Goal: Navigation & Orientation: Find specific page/section

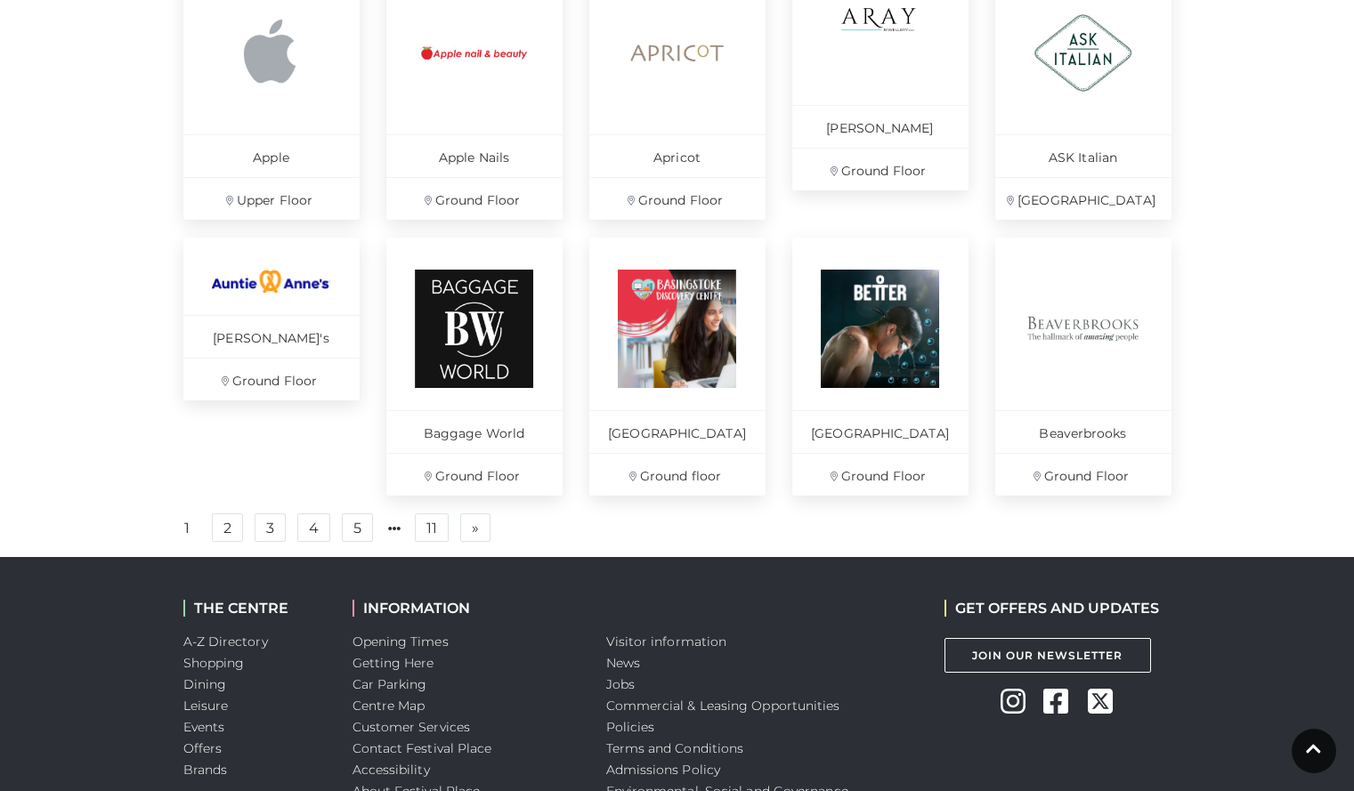
scroll to position [1149, 0]
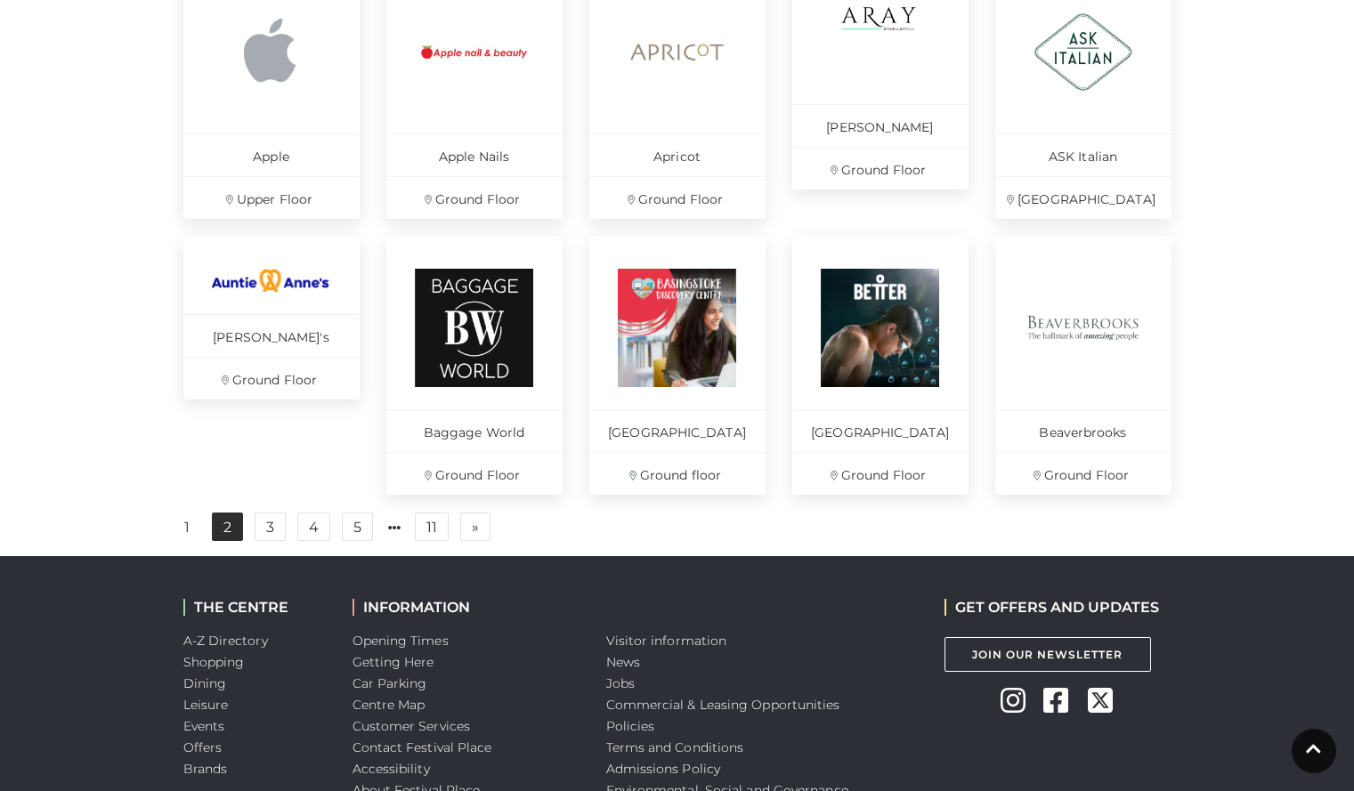
click at [226, 541] on link "2" at bounding box center [227, 527] width 31 height 28
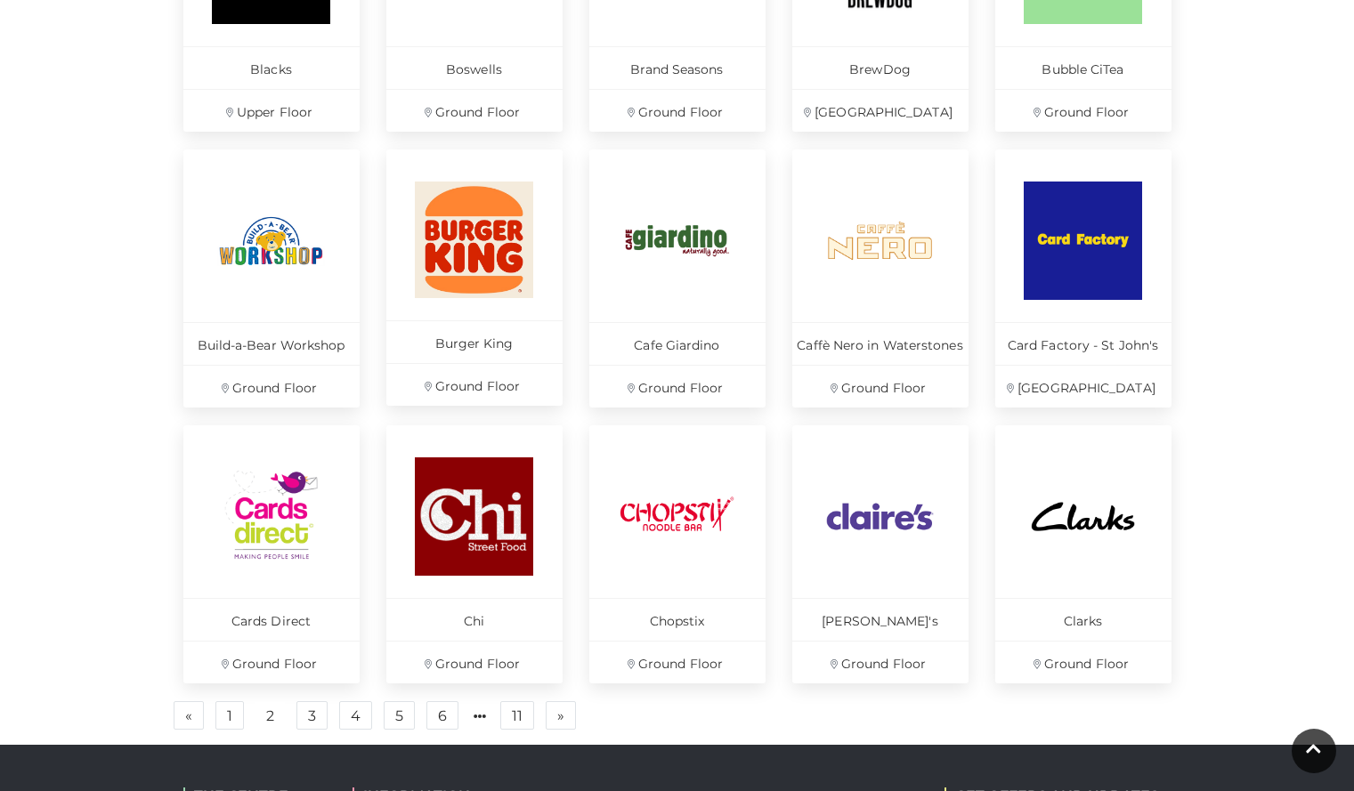
scroll to position [1065, 0]
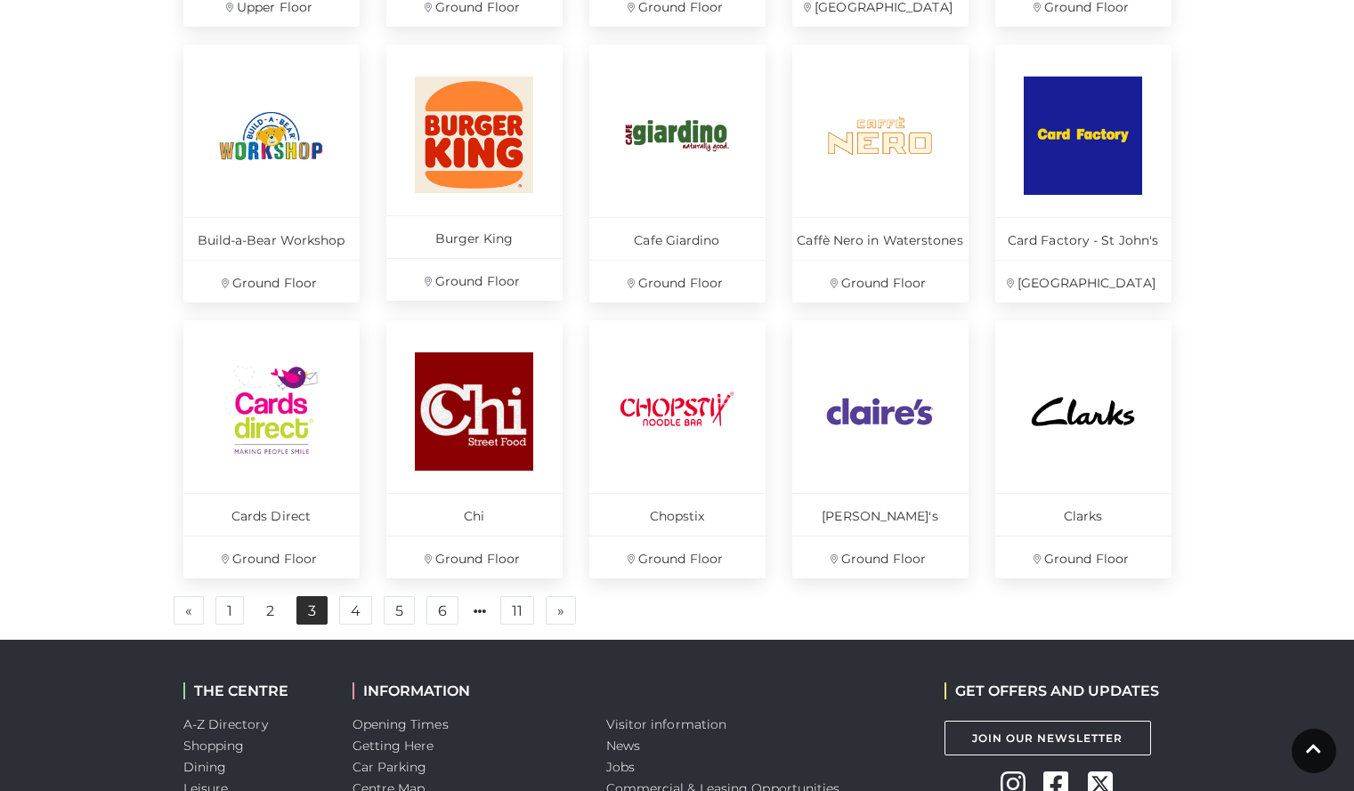
click at [318, 611] on link "3" at bounding box center [311, 610] width 31 height 28
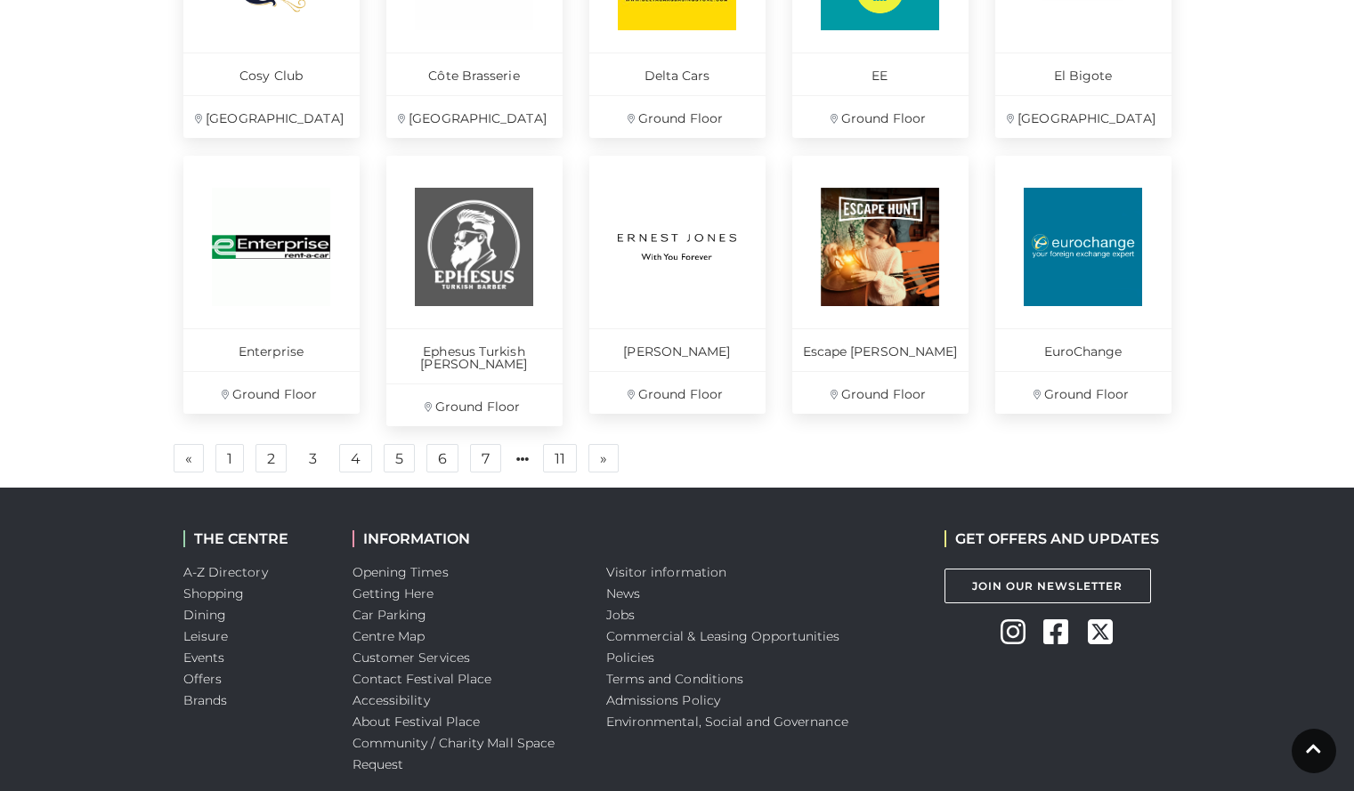
scroll to position [1231, 0]
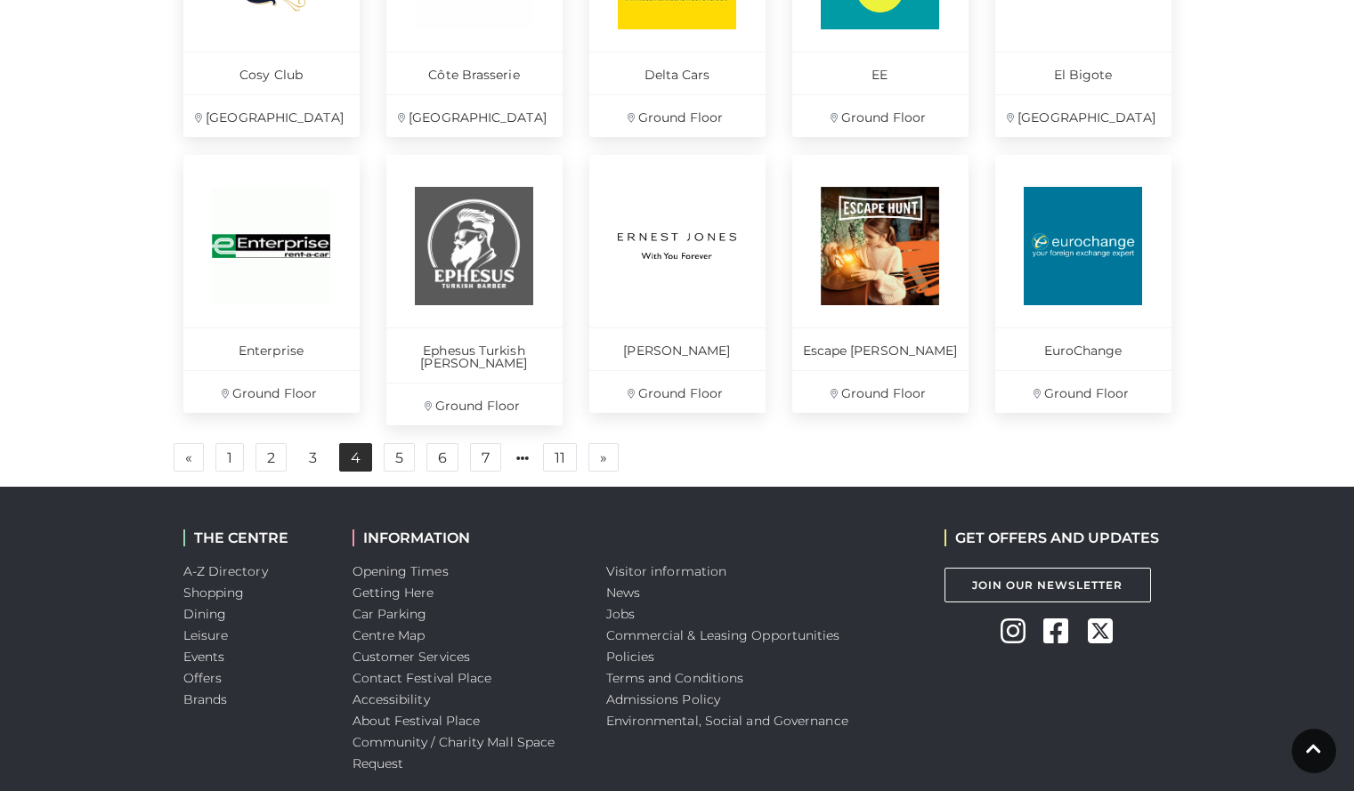
click at [354, 447] on link "4" at bounding box center [355, 457] width 33 height 28
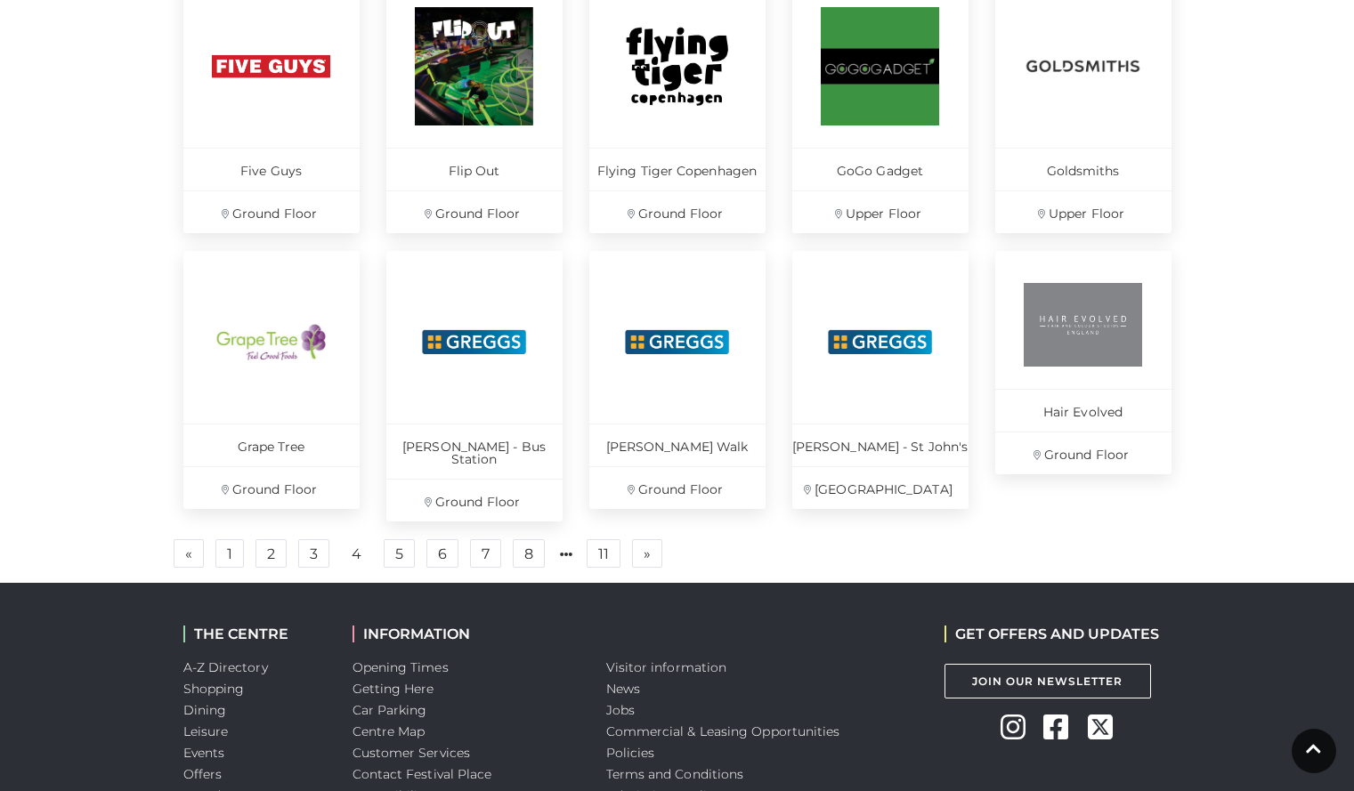
scroll to position [1144, 0]
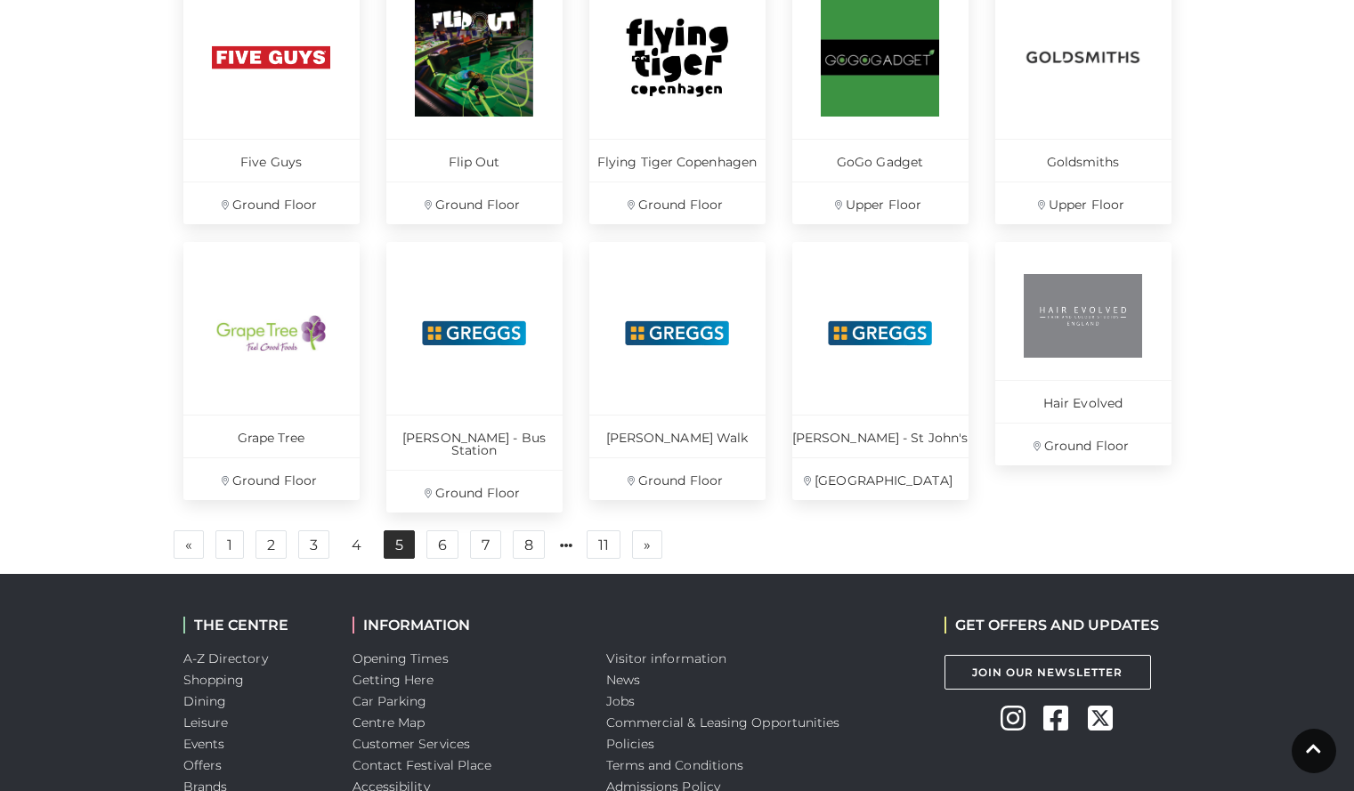
click at [409, 536] on link "5" at bounding box center [399, 544] width 31 height 28
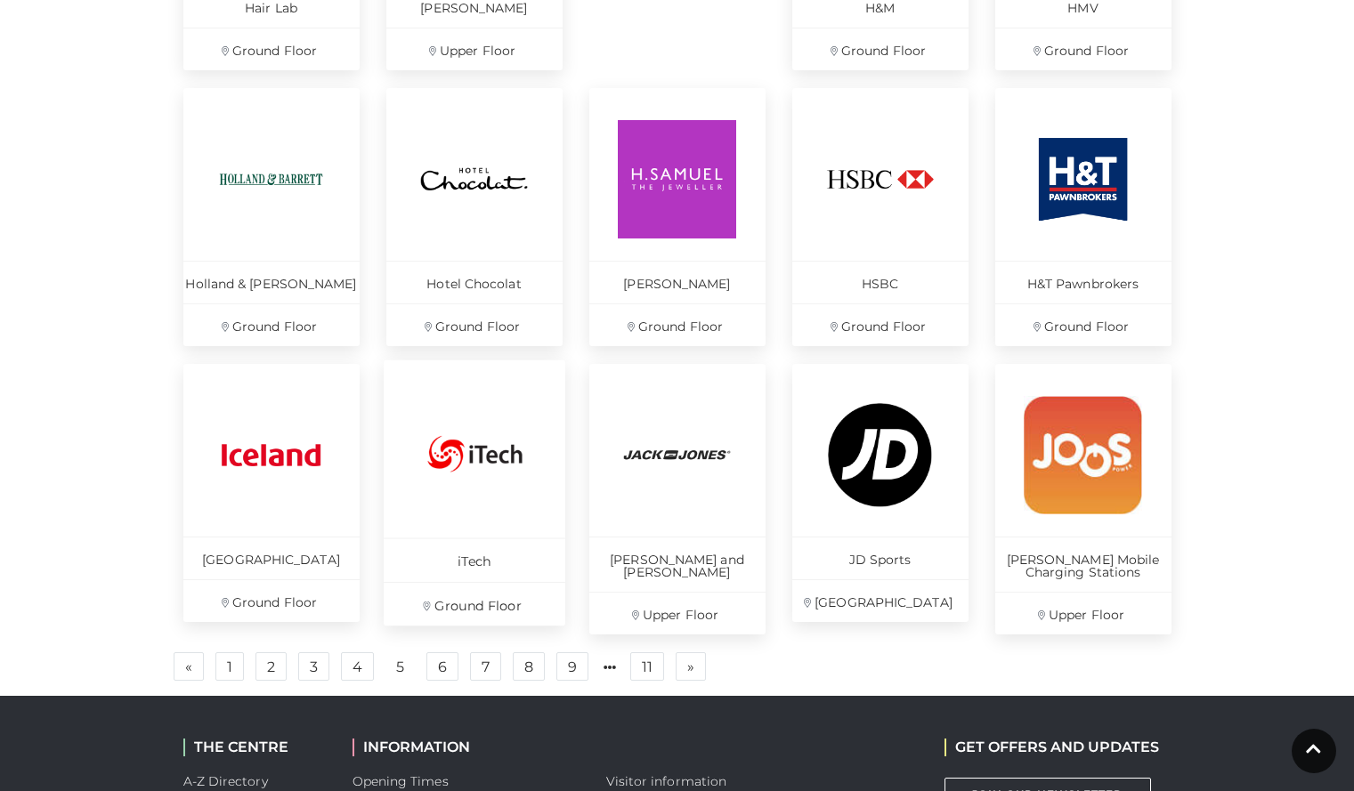
scroll to position [1031, 0]
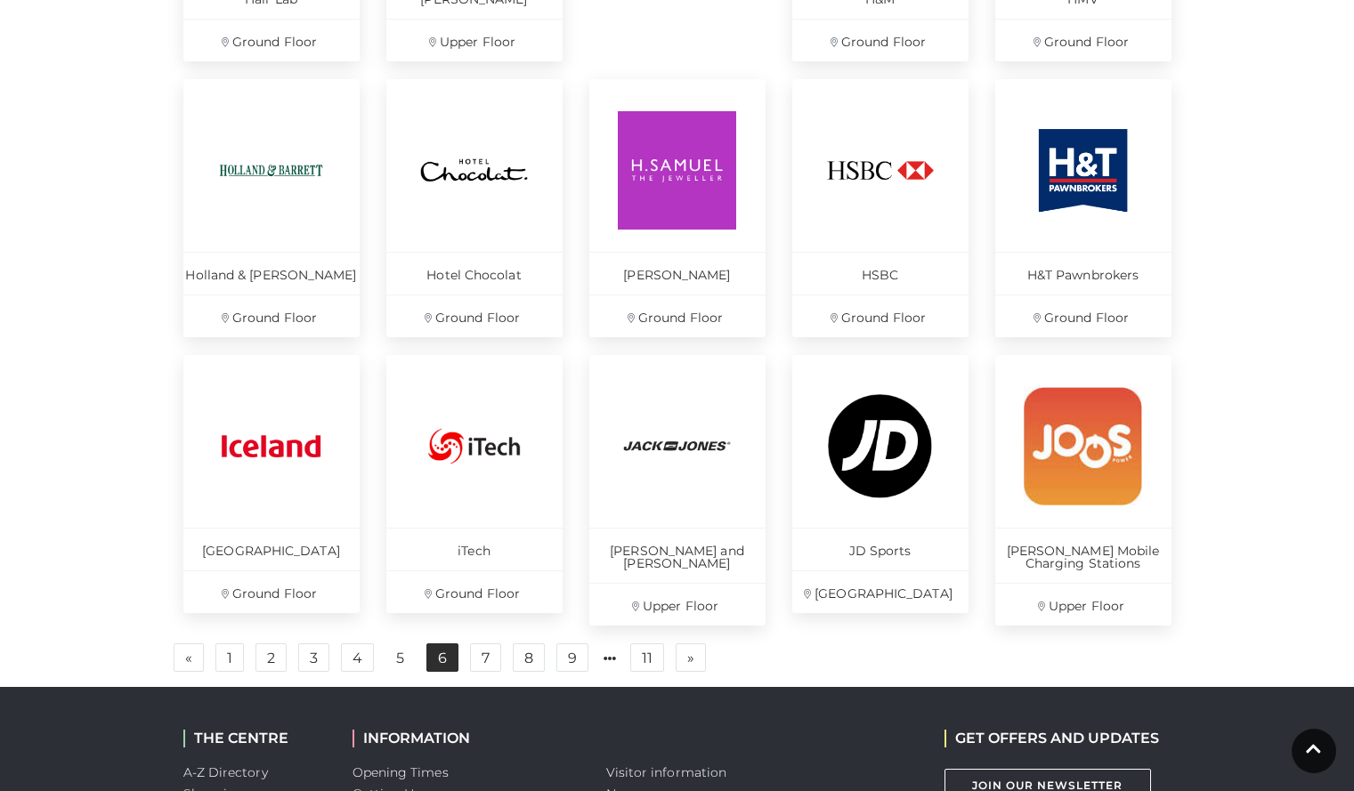
click at [439, 651] on link "6" at bounding box center [442, 657] width 32 height 28
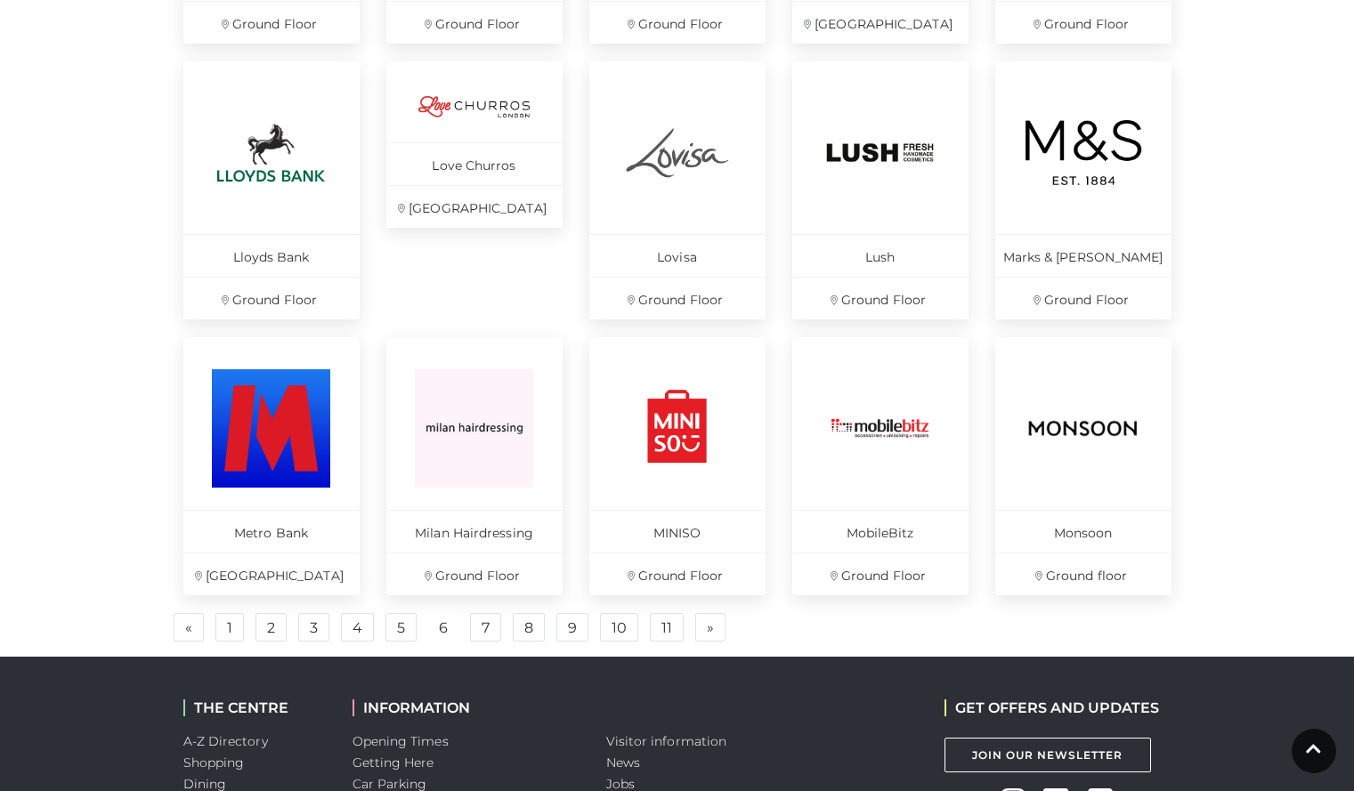
scroll to position [1316, 0]
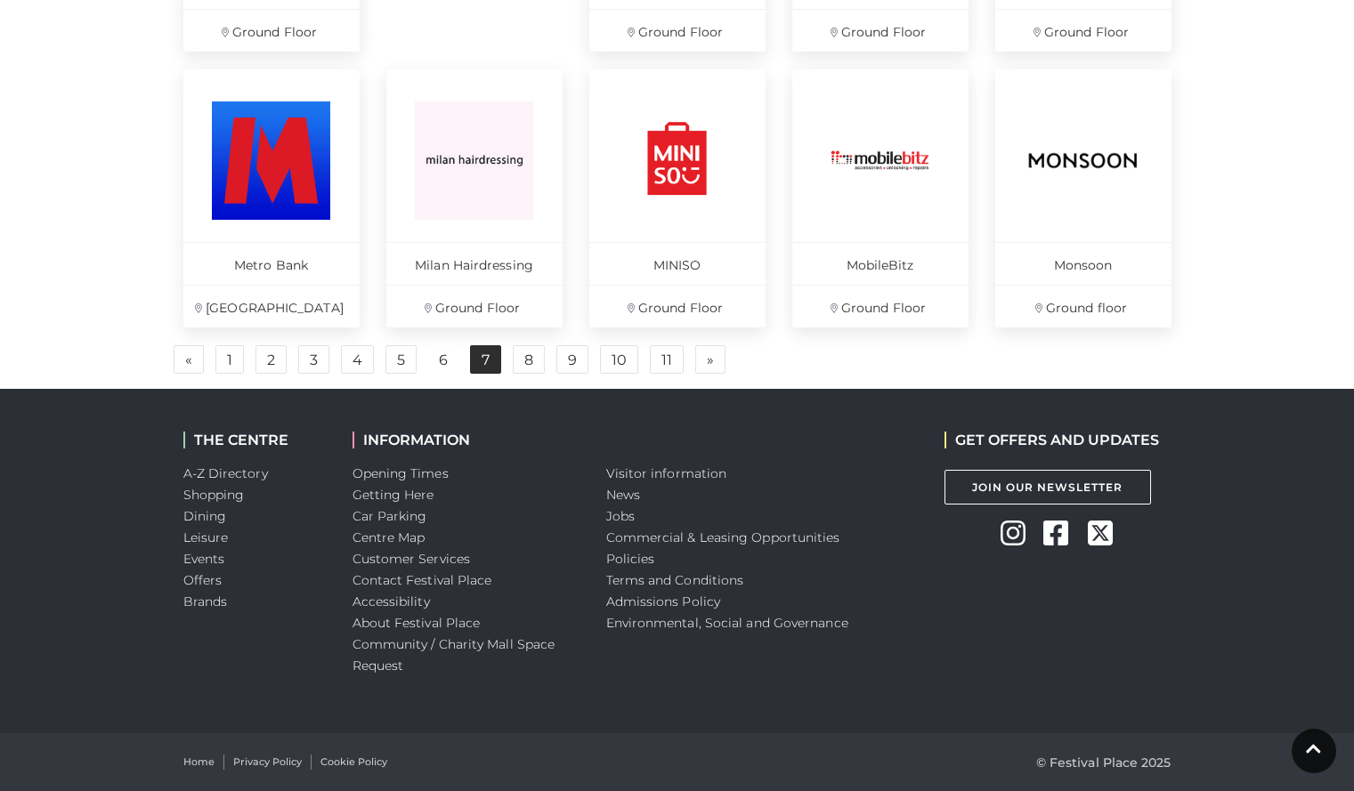
click at [480, 361] on link "7" at bounding box center [485, 359] width 31 height 28
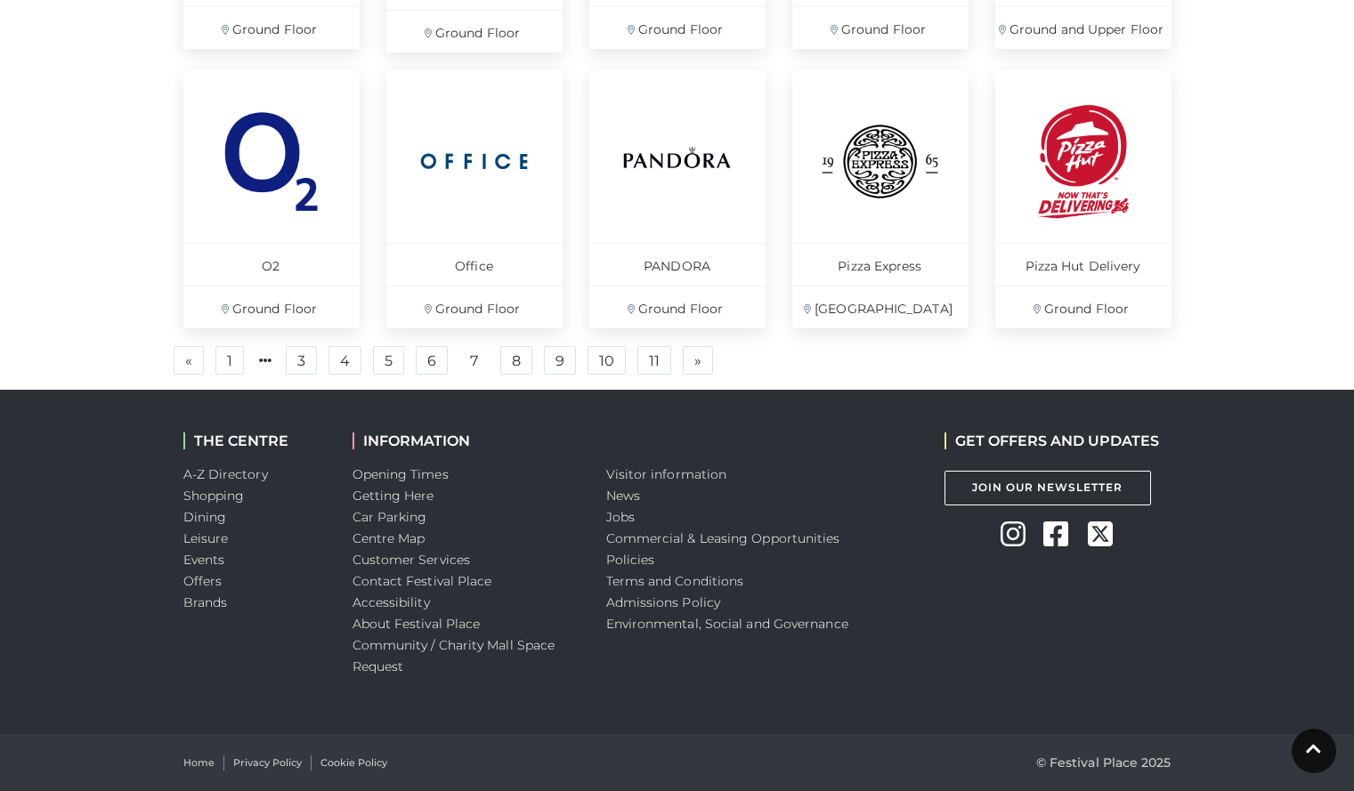
scroll to position [1332, 0]
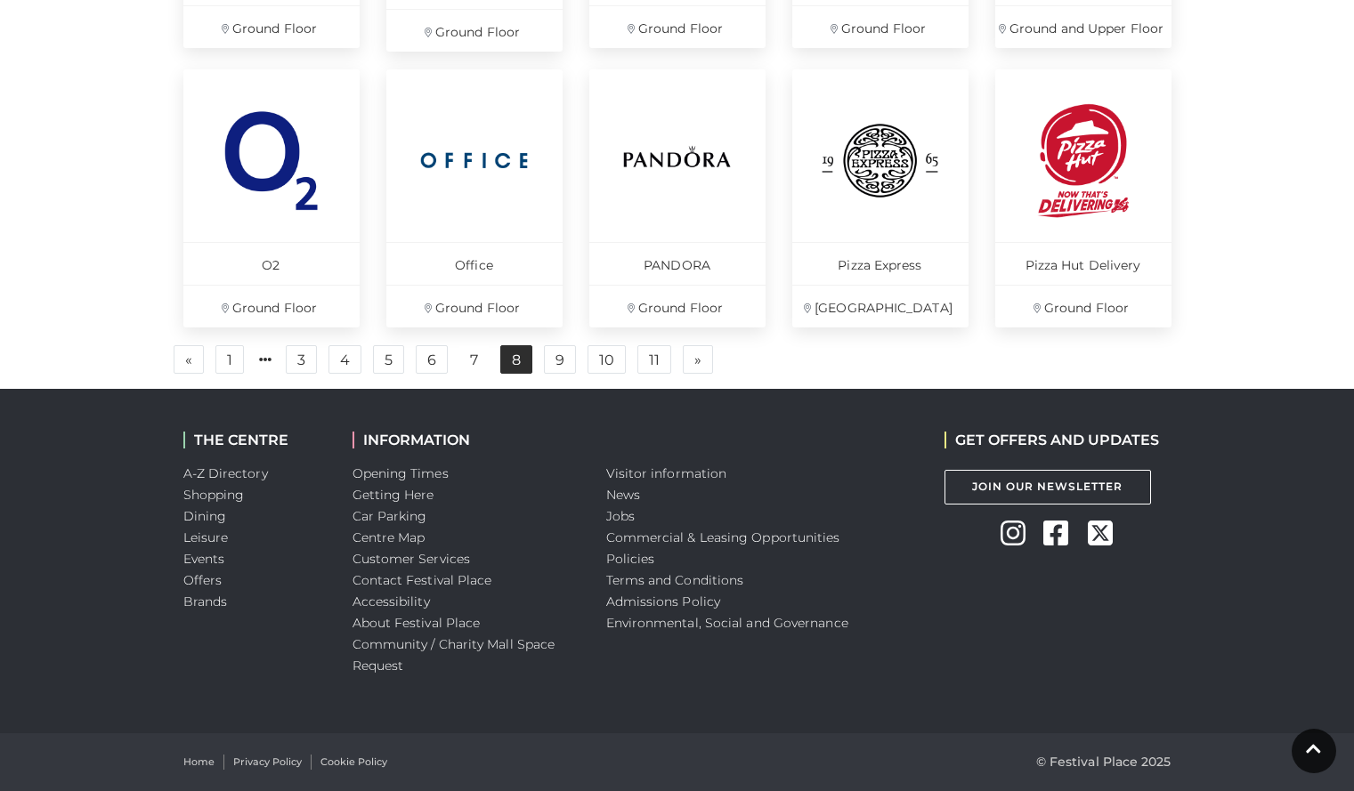
click at [514, 357] on link "8" at bounding box center [516, 359] width 32 height 28
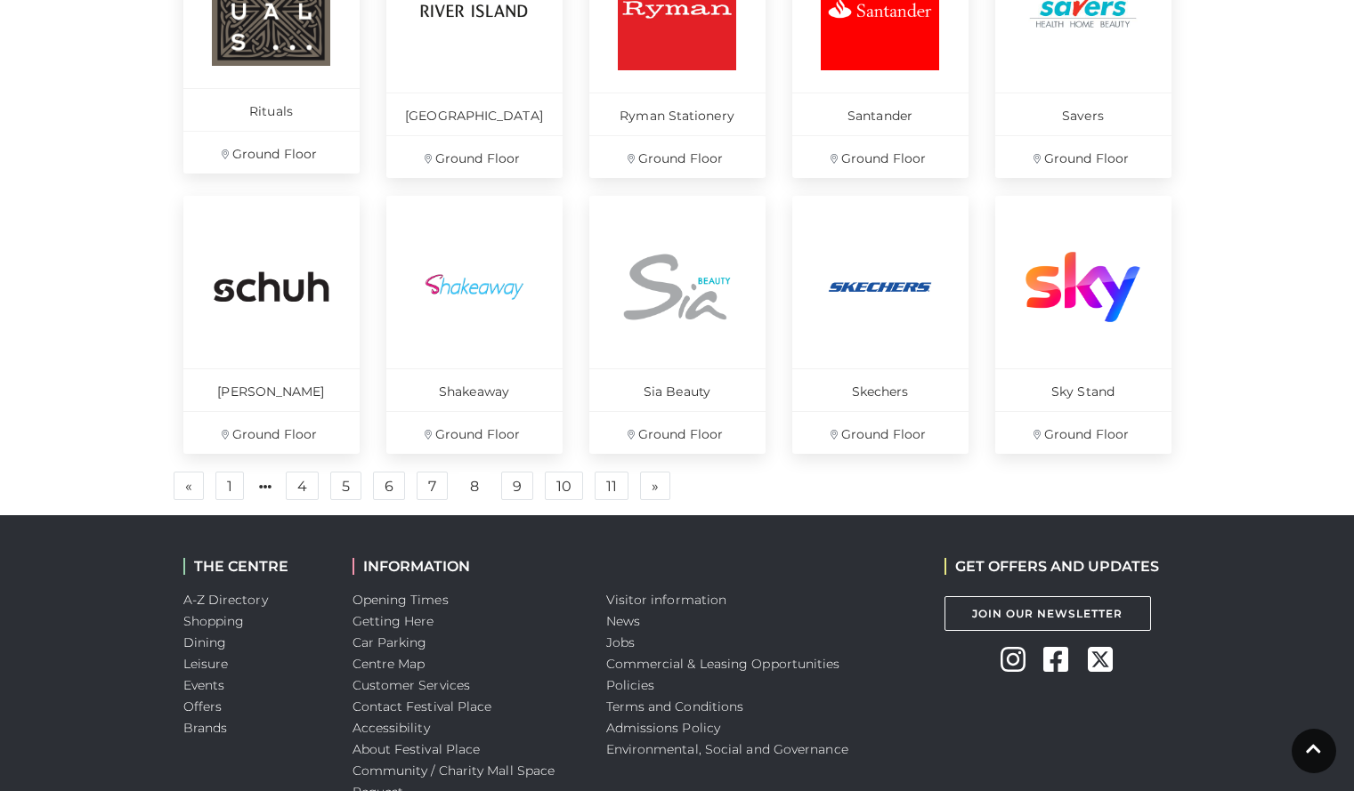
scroll to position [1316, 0]
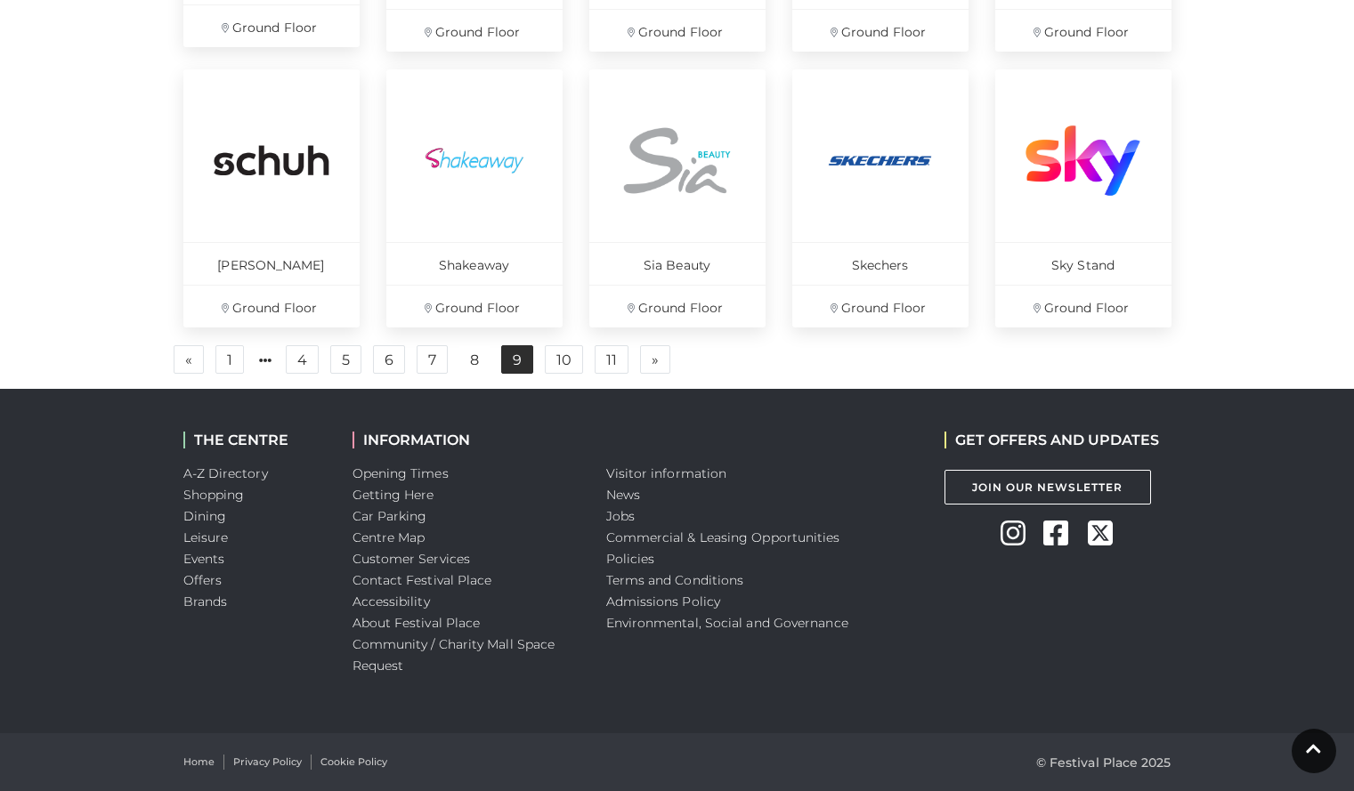
click at [506, 360] on link "9" at bounding box center [517, 359] width 32 height 28
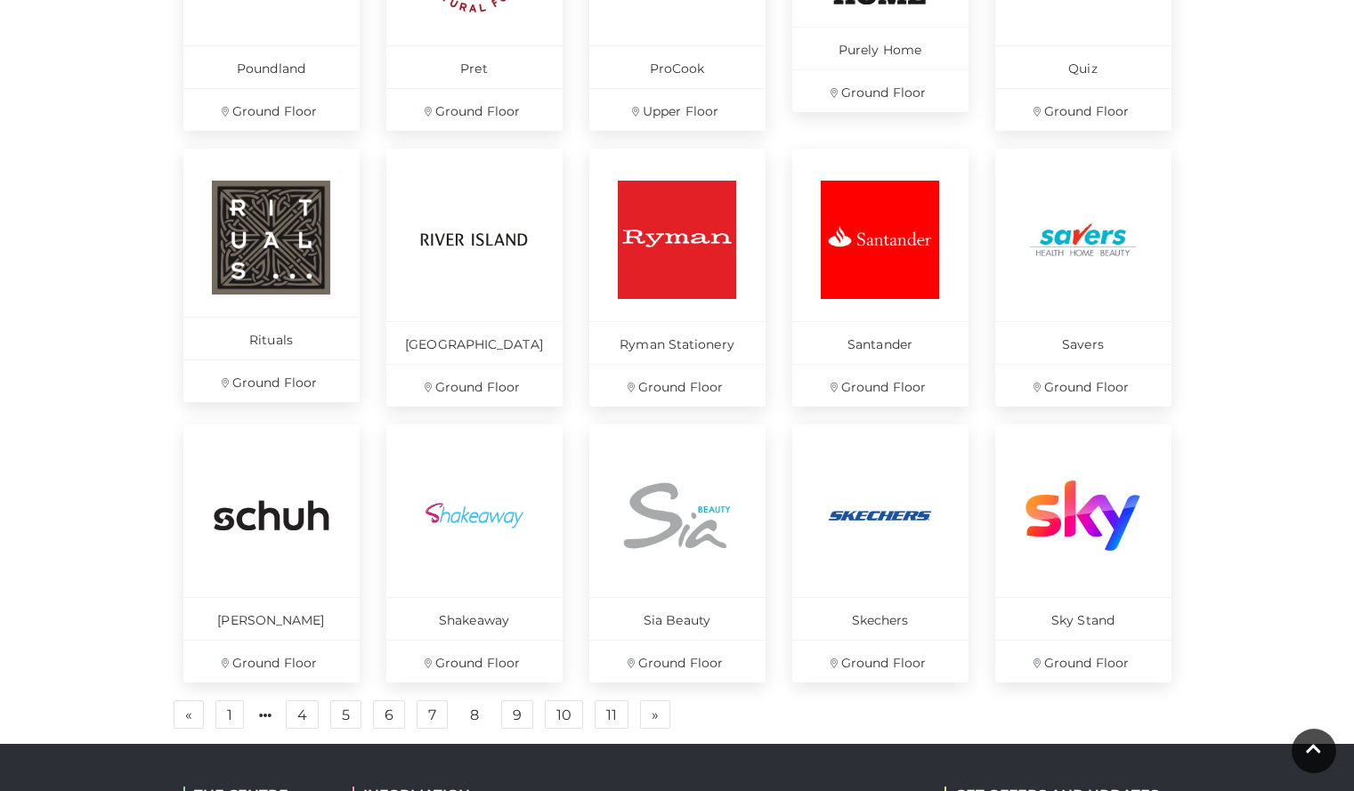
scroll to position [1316, 0]
